Goal: Transaction & Acquisition: Obtain resource

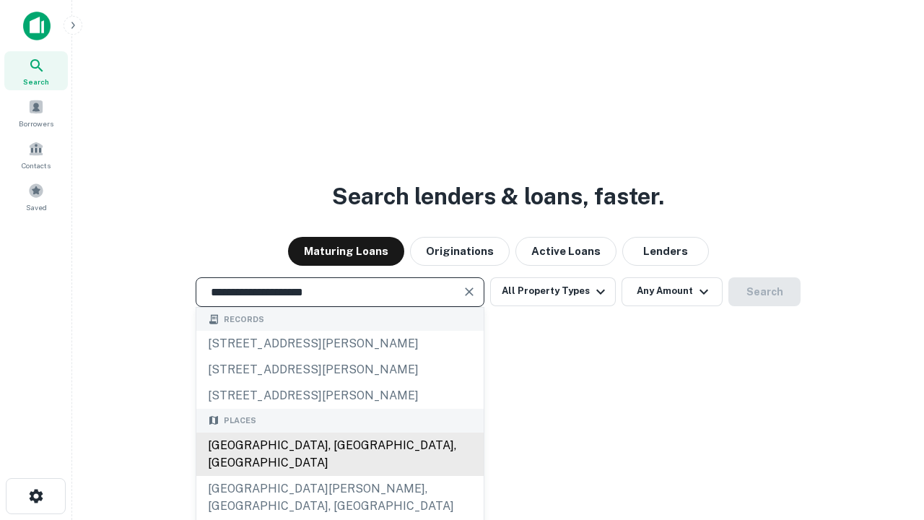
click at [339, 476] on div "Santa Monica, CA, USA" at bounding box center [339, 453] width 287 height 43
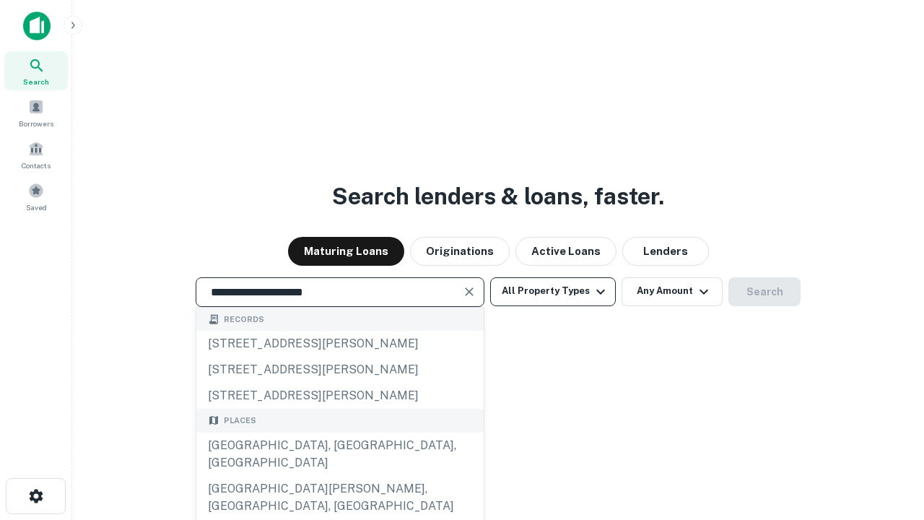
type input "**********"
click at [553, 291] on button "All Property Types" at bounding box center [553, 291] width 126 height 29
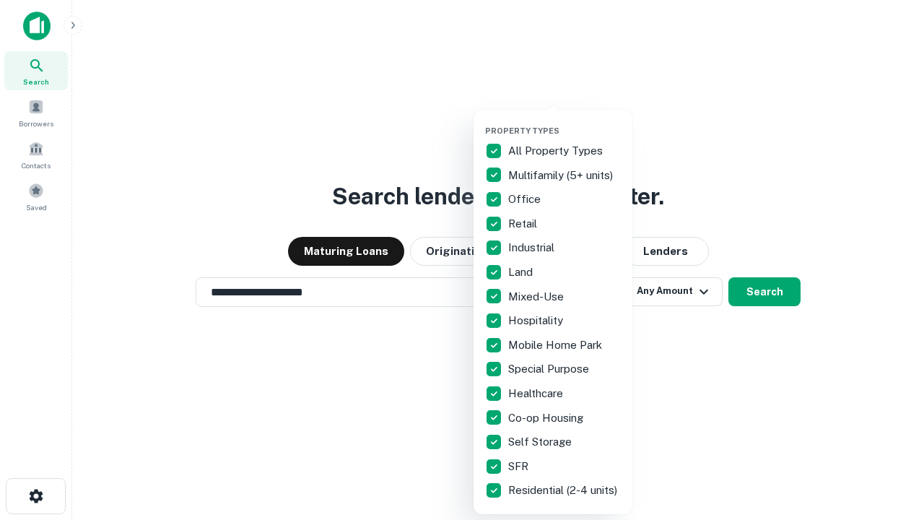
click at [564, 121] on button "button" at bounding box center [564, 121] width 159 height 1
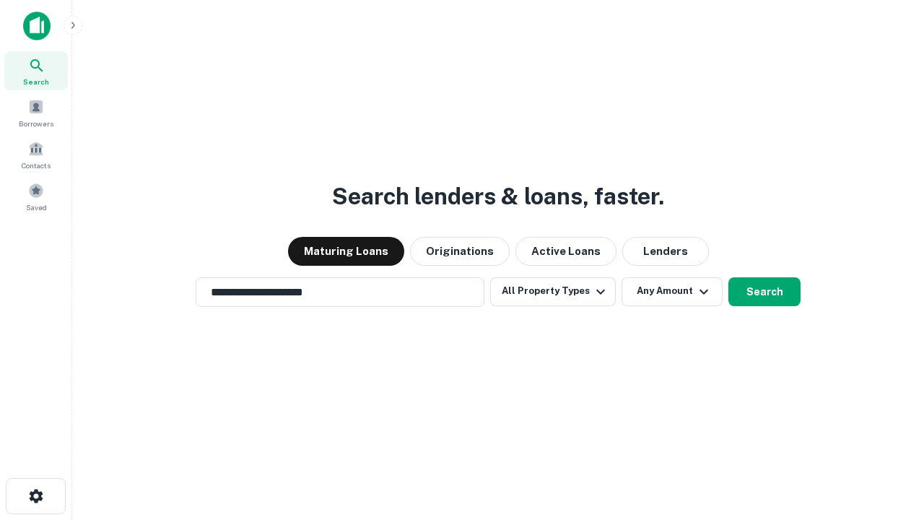
scroll to position [22, 0]
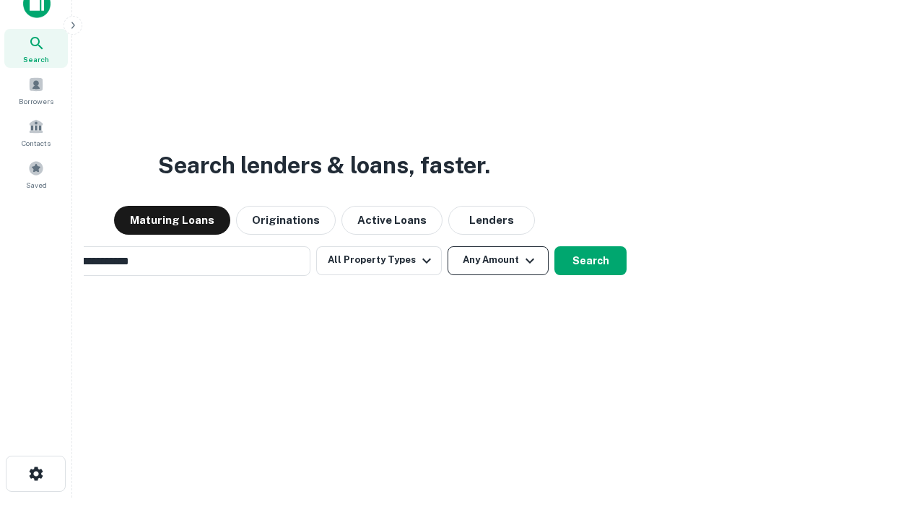
click at [448, 246] on button "Any Amount" at bounding box center [498, 260] width 101 height 29
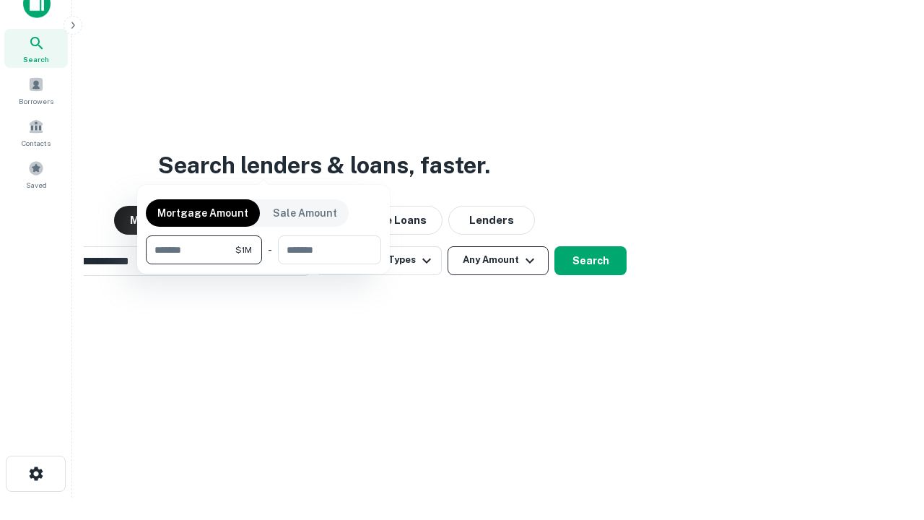
scroll to position [23, 0]
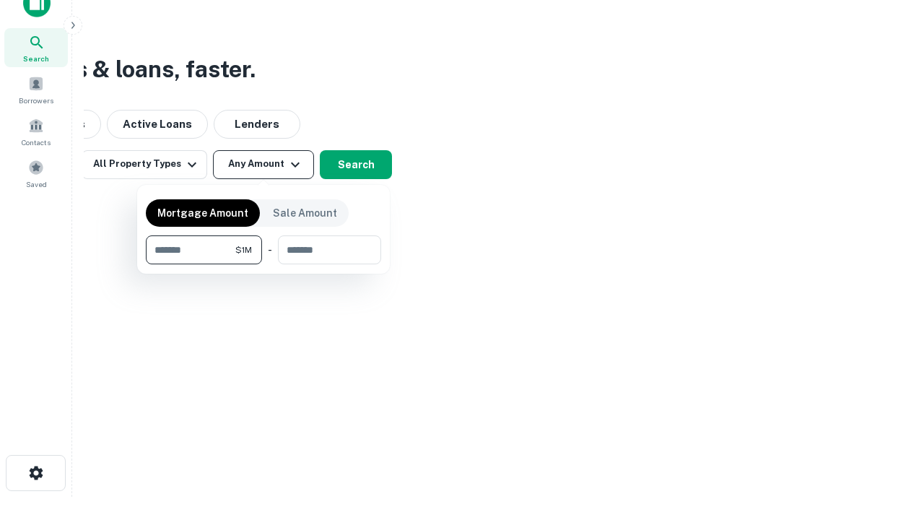
type input "*******"
click at [263, 264] on button "button" at bounding box center [263, 264] width 235 height 1
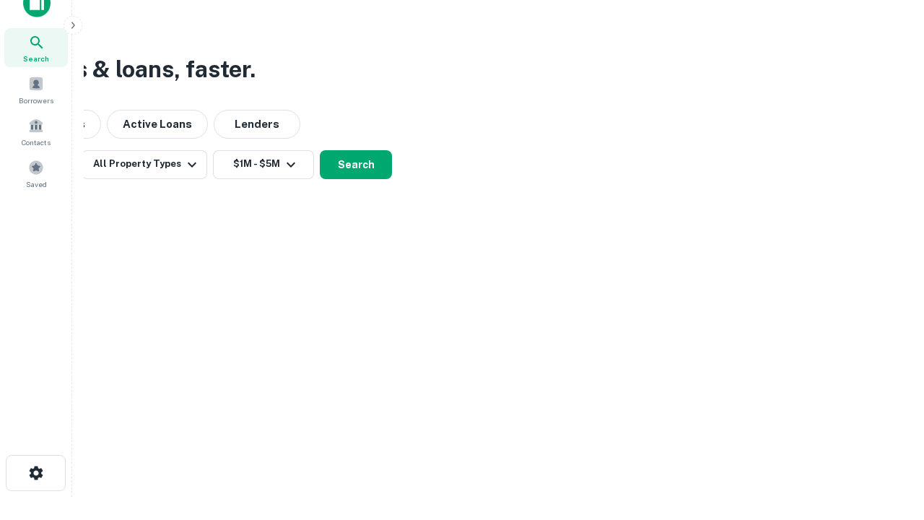
scroll to position [9, 266]
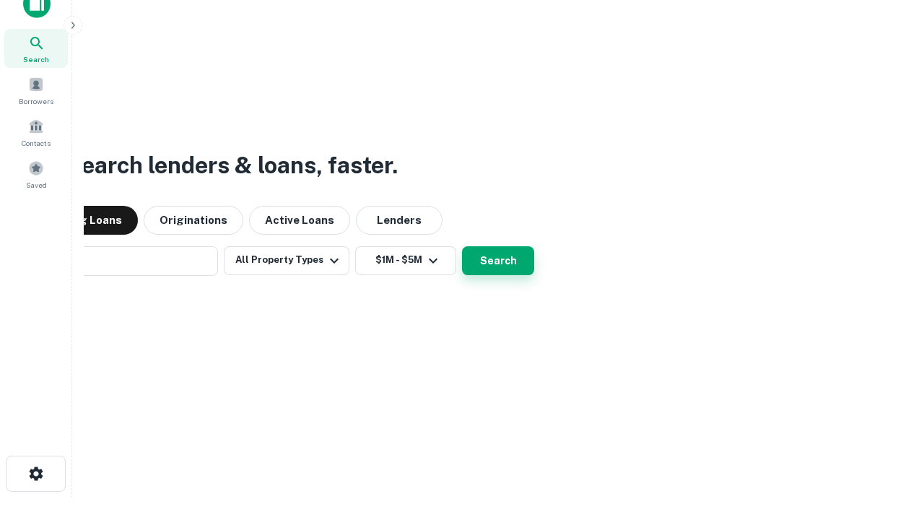
click at [462, 246] on button "Search" at bounding box center [498, 260] width 72 height 29
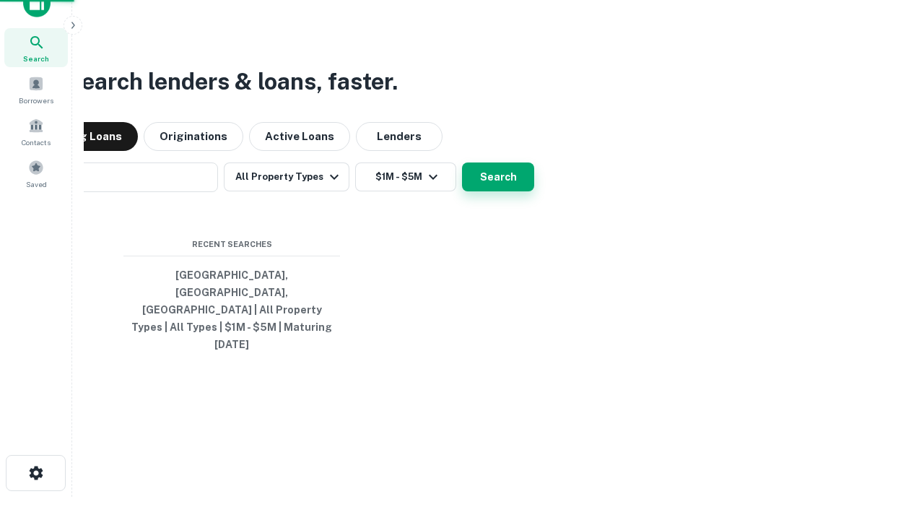
scroll to position [38, 409]
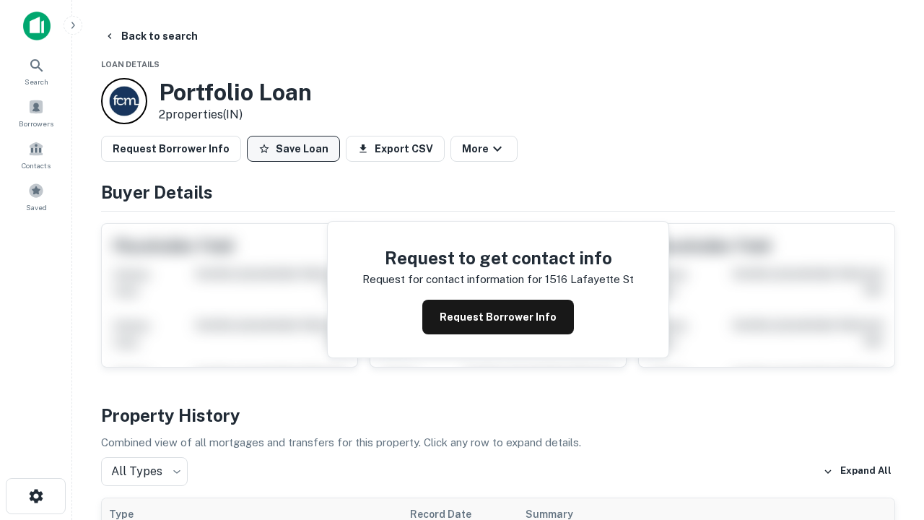
click at [293, 149] on button "Save Loan" at bounding box center [293, 149] width 93 height 26
click at [297, 149] on button "Save Loan" at bounding box center [293, 149] width 93 height 26
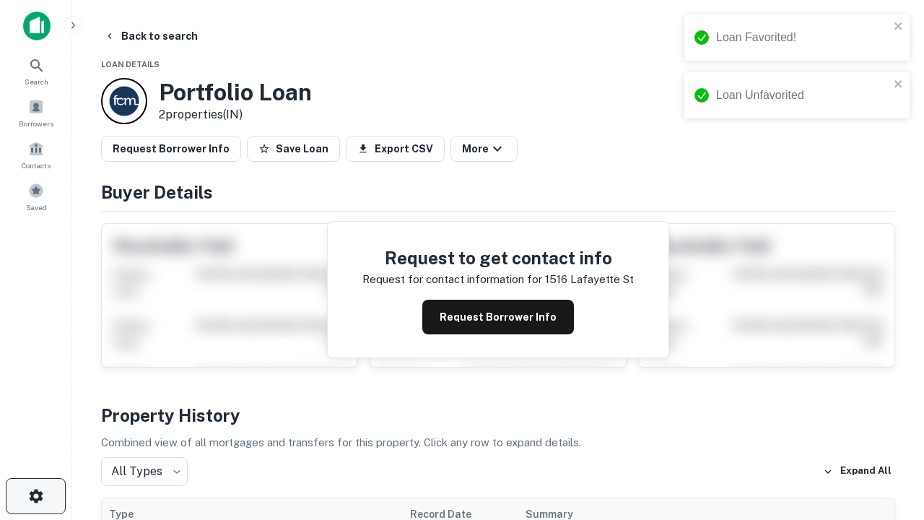
click at [35, 496] on icon "button" at bounding box center [35, 495] width 17 height 17
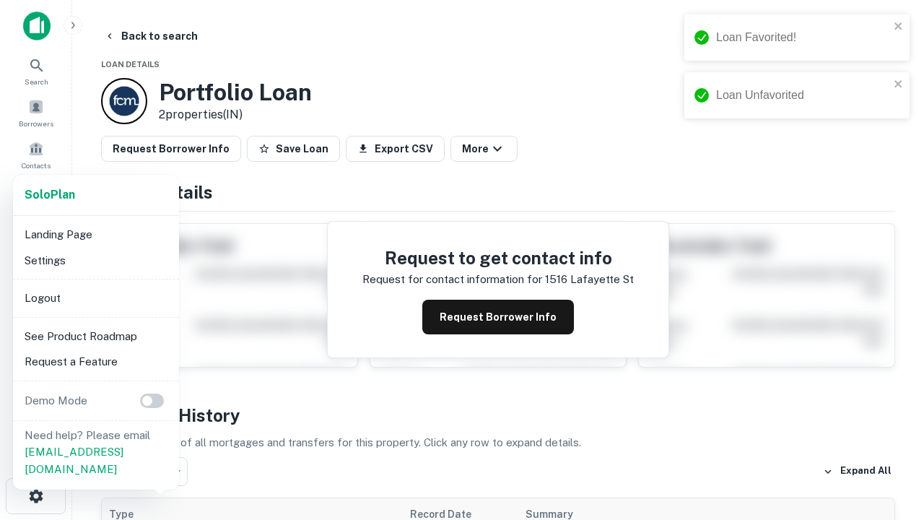
click at [95, 297] on li "Logout" at bounding box center [96, 298] width 154 height 26
